Goal: Transaction & Acquisition: Purchase product/service

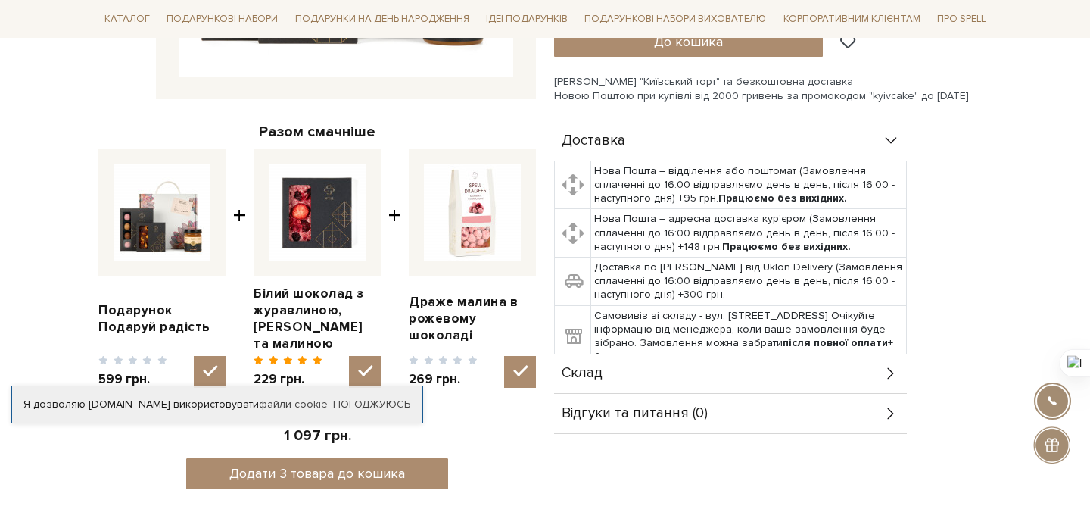
scroll to position [514, 0]
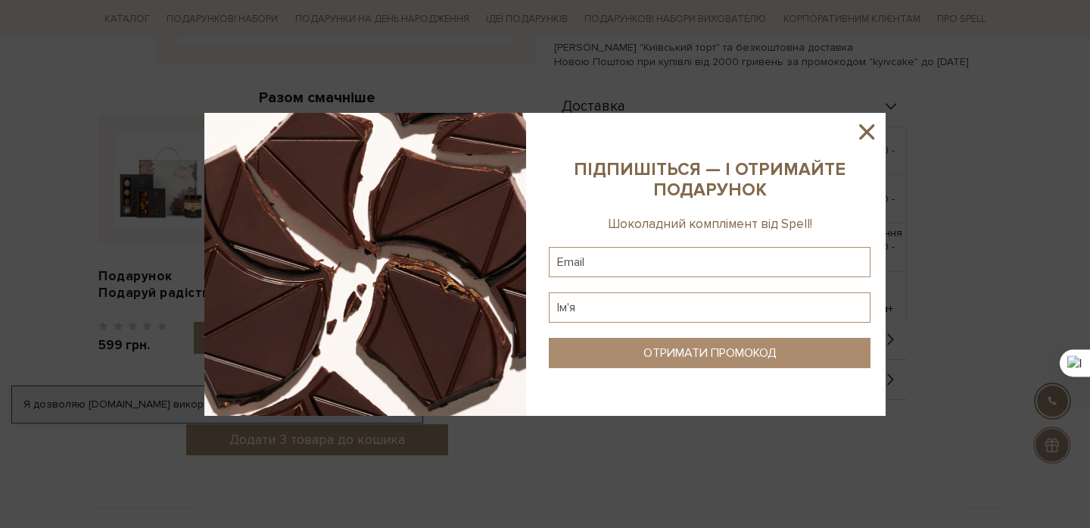
click at [865, 139] on icon at bounding box center [867, 132] width 26 height 26
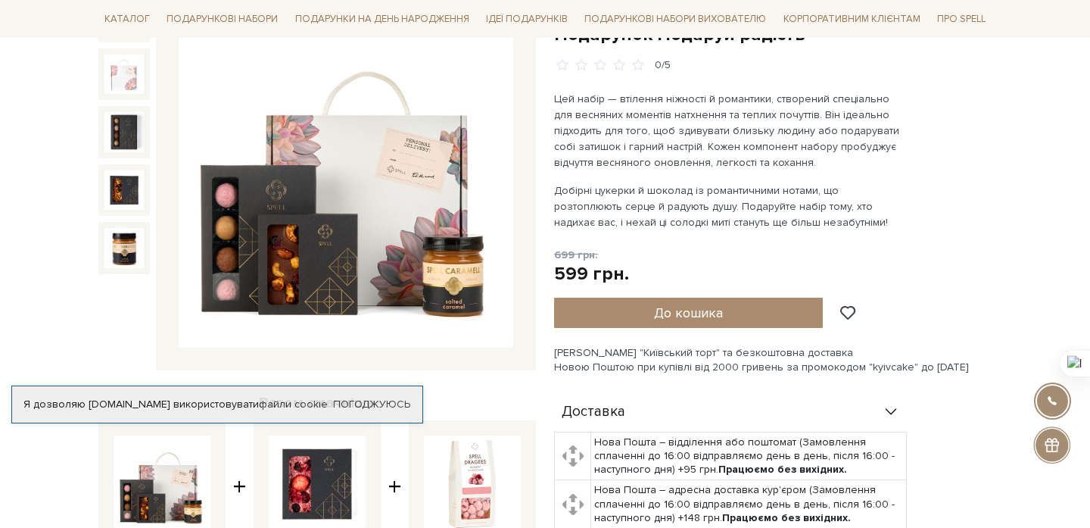
scroll to position [205, 0]
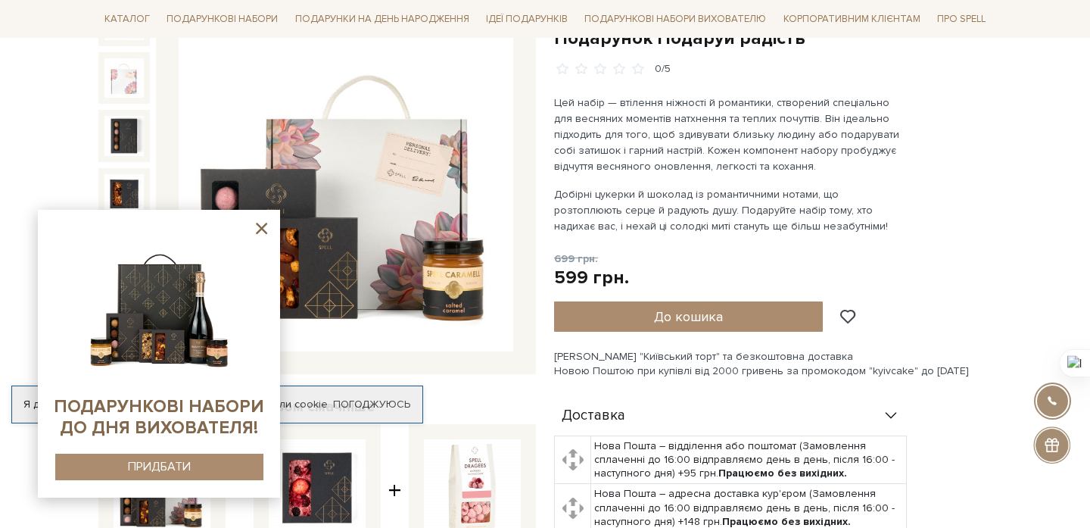
click at [891, 158] on p "Цей набір — втілення ніжності й романтики, створений спеціально для весняних мо…" at bounding box center [731, 135] width 355 height 80
click at [260, 227] on icon at bounding box center [261, 228] width 11 height 11
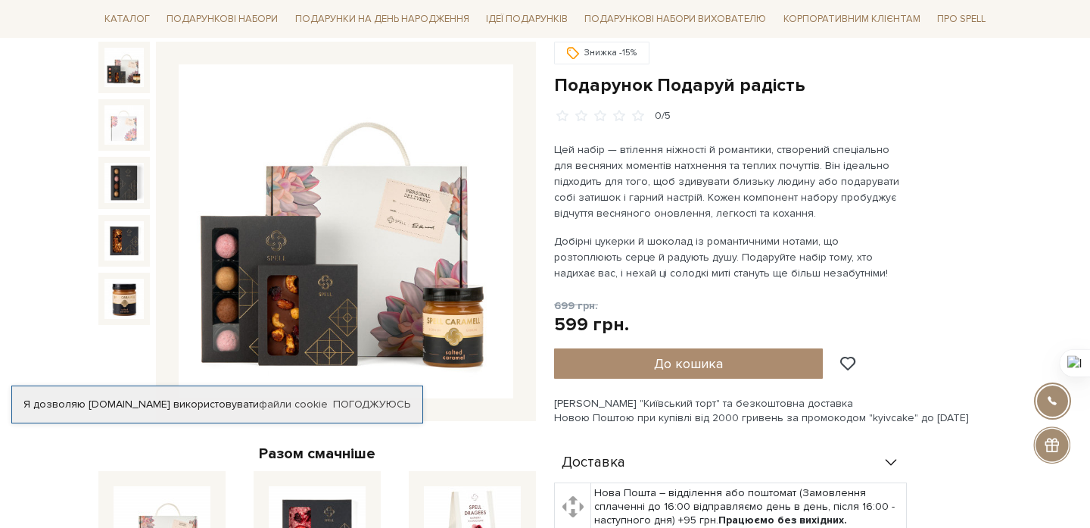
scroll to position [0, 0]
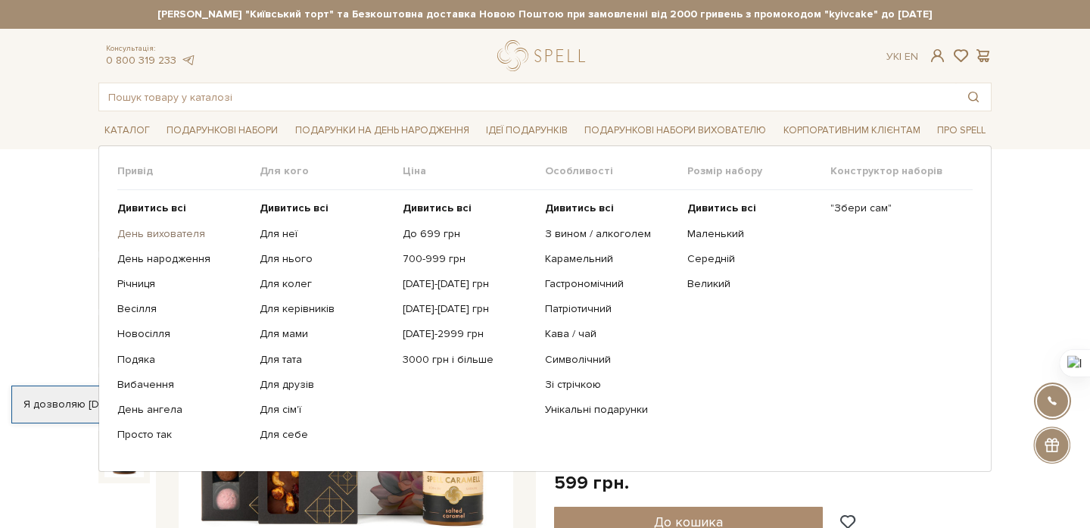
click at [193, 233] on link "День вихователя" at bounding box center [182, 234] width 131 height 14
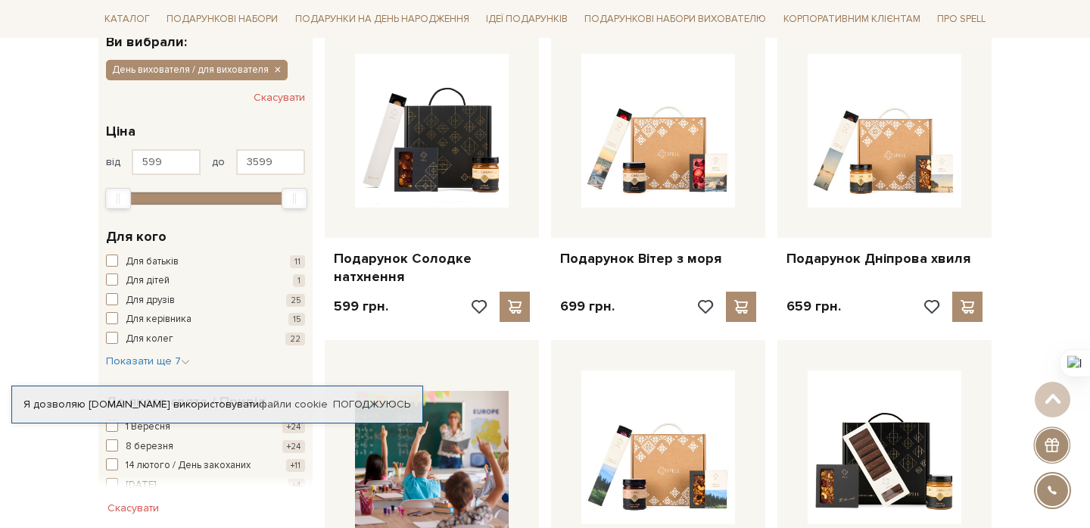
scroll to position [235, 0]
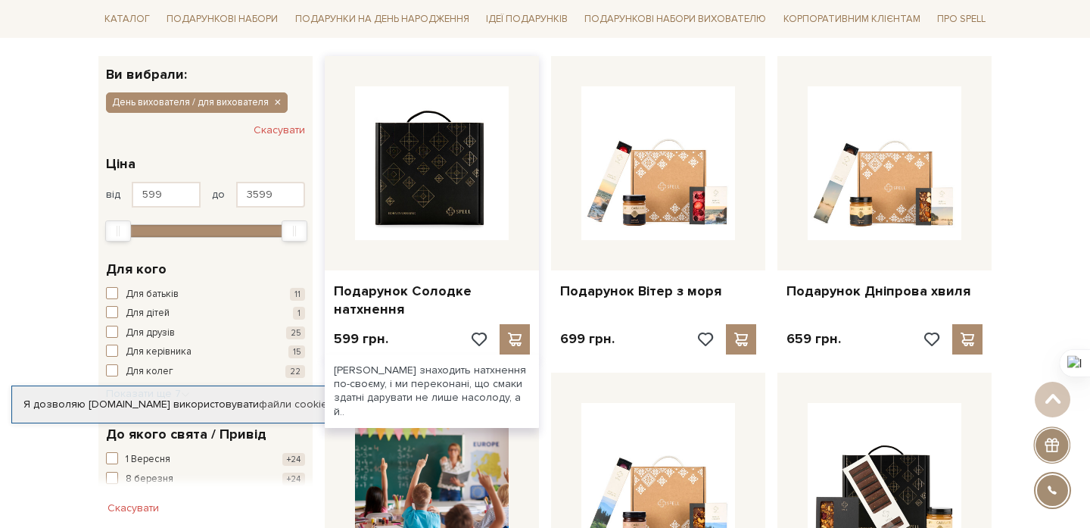
click at [447, 189] on img at bounding box center [432, 163] width 154 height 154
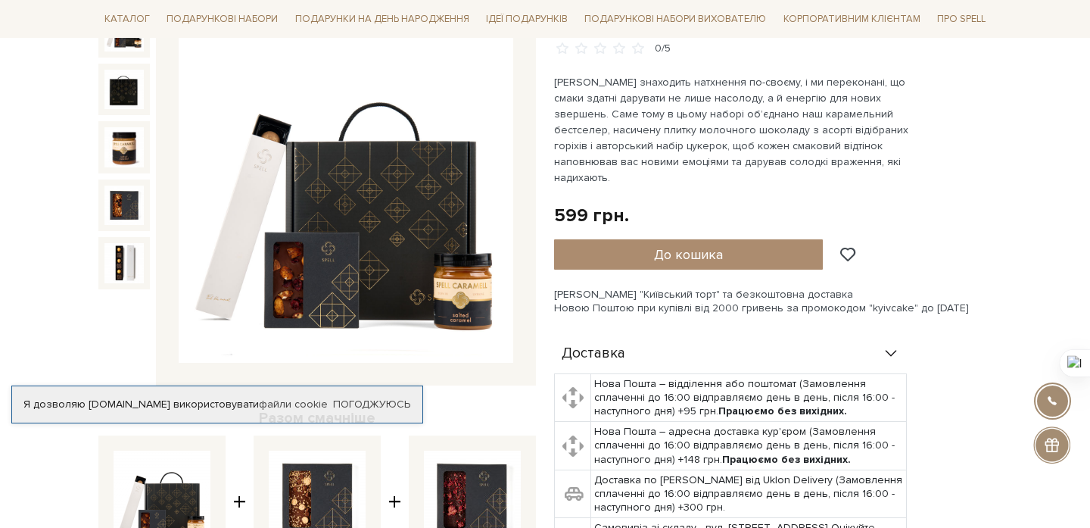
scroll to position [197, 0]
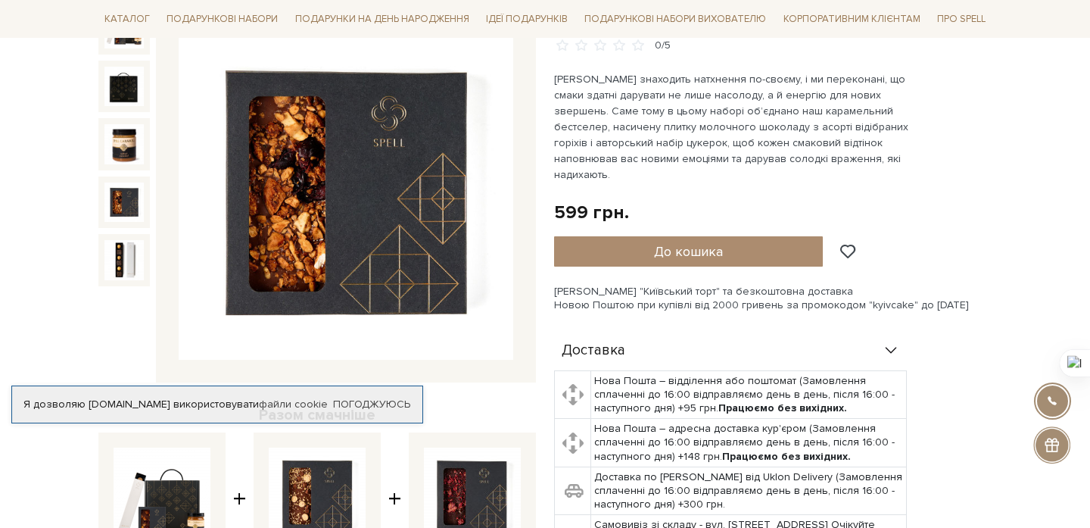
click at [139, 193] on img at bounding box center [123, 201] width 39 height 39
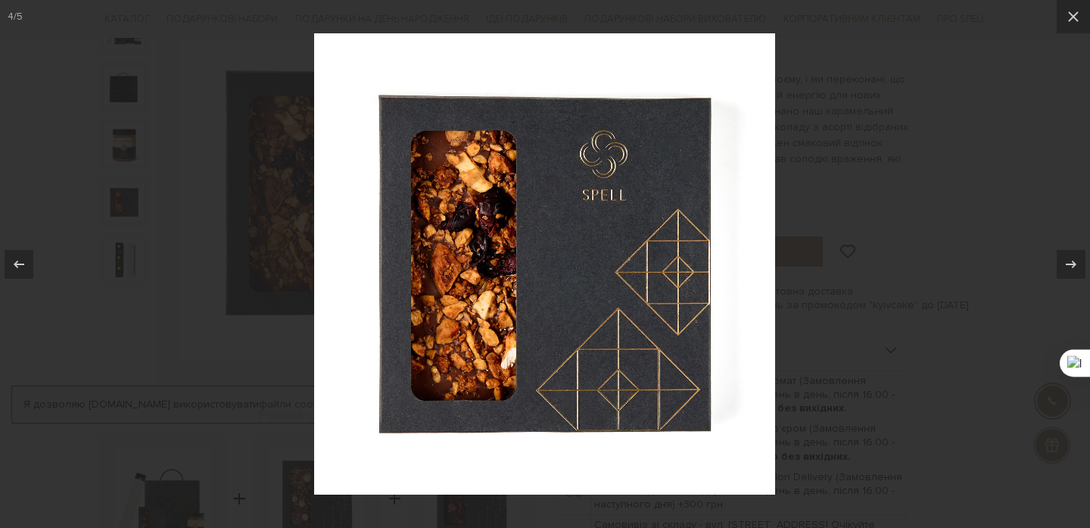
click at [131, 233] on div at bounding box center [545, 264] width 1090 height 528
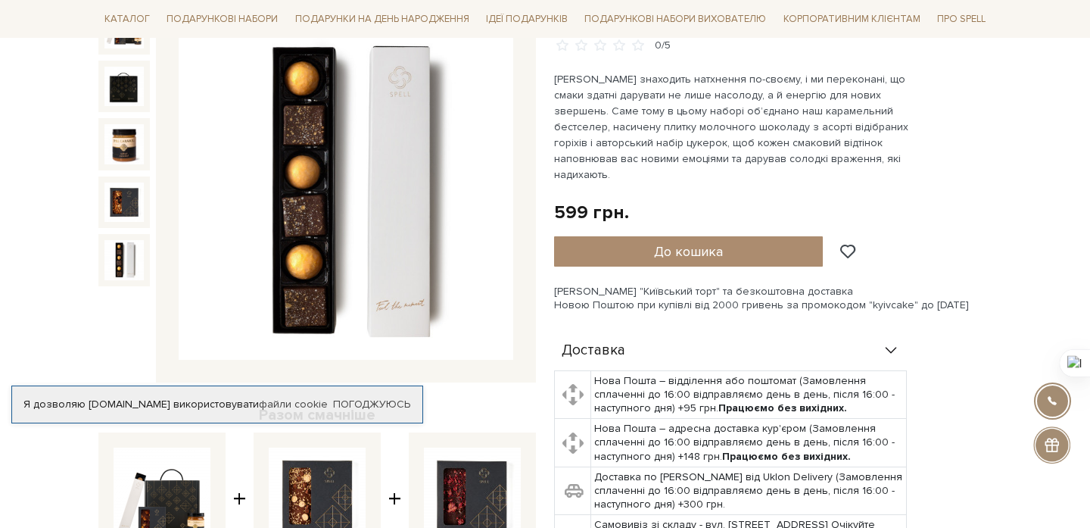
click at [135, 268] on img at bounding box center [123, 259] width 39 height 39
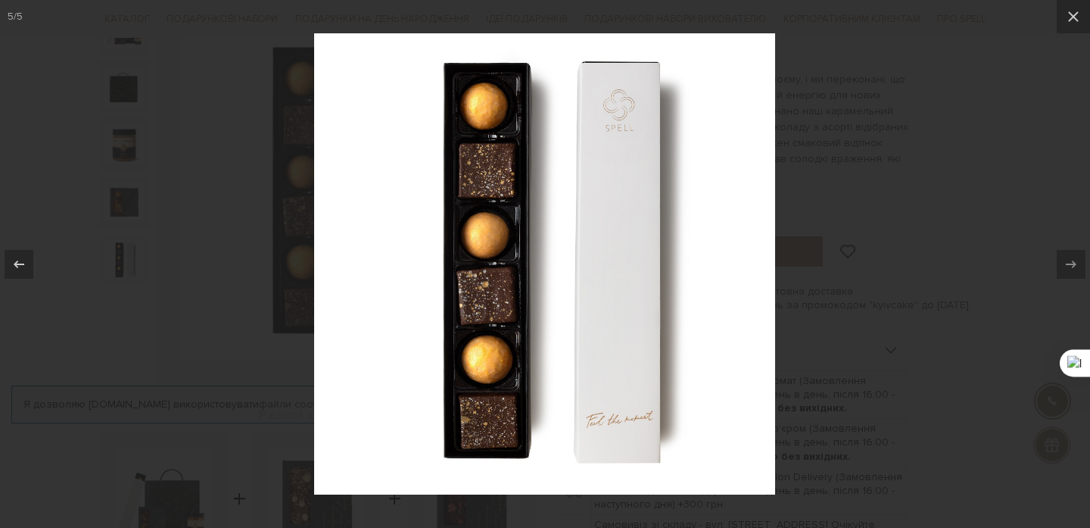
click at [983, 220] on div at bounding box center [545, 264] width 1090 height 528
